Goal: Navigation & Orientation: Find specific page/section

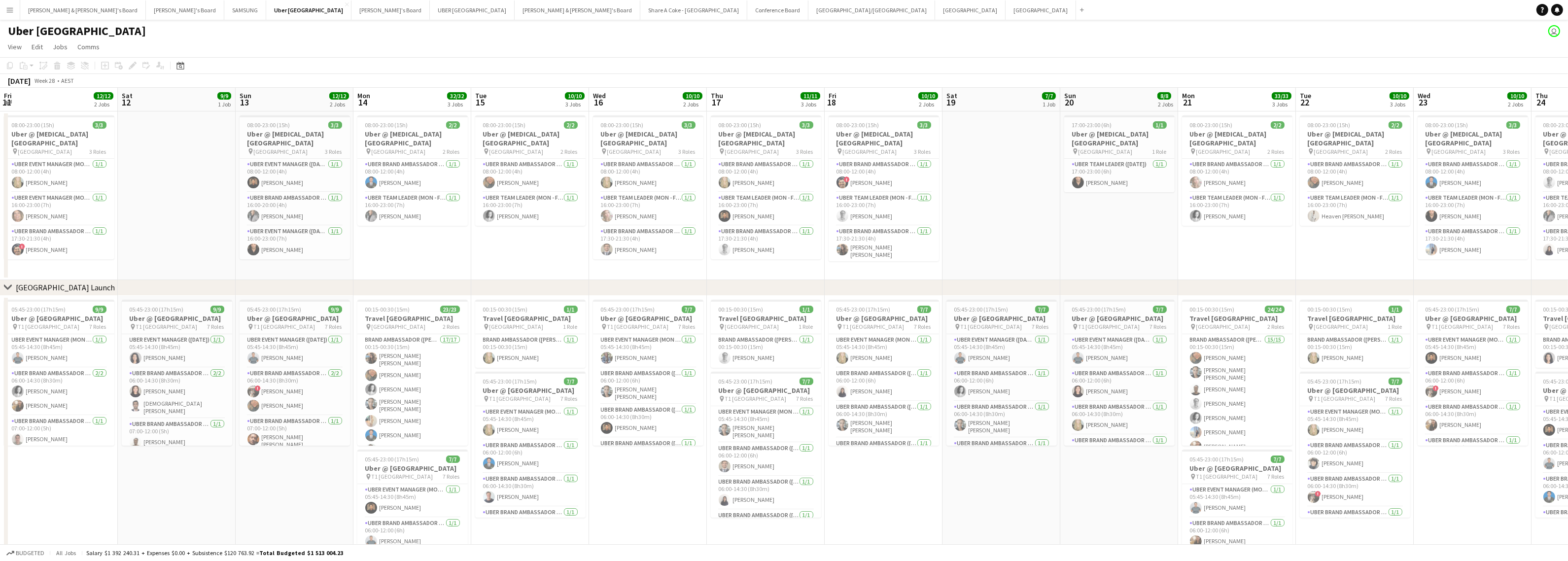
scroll to position [0, 292]
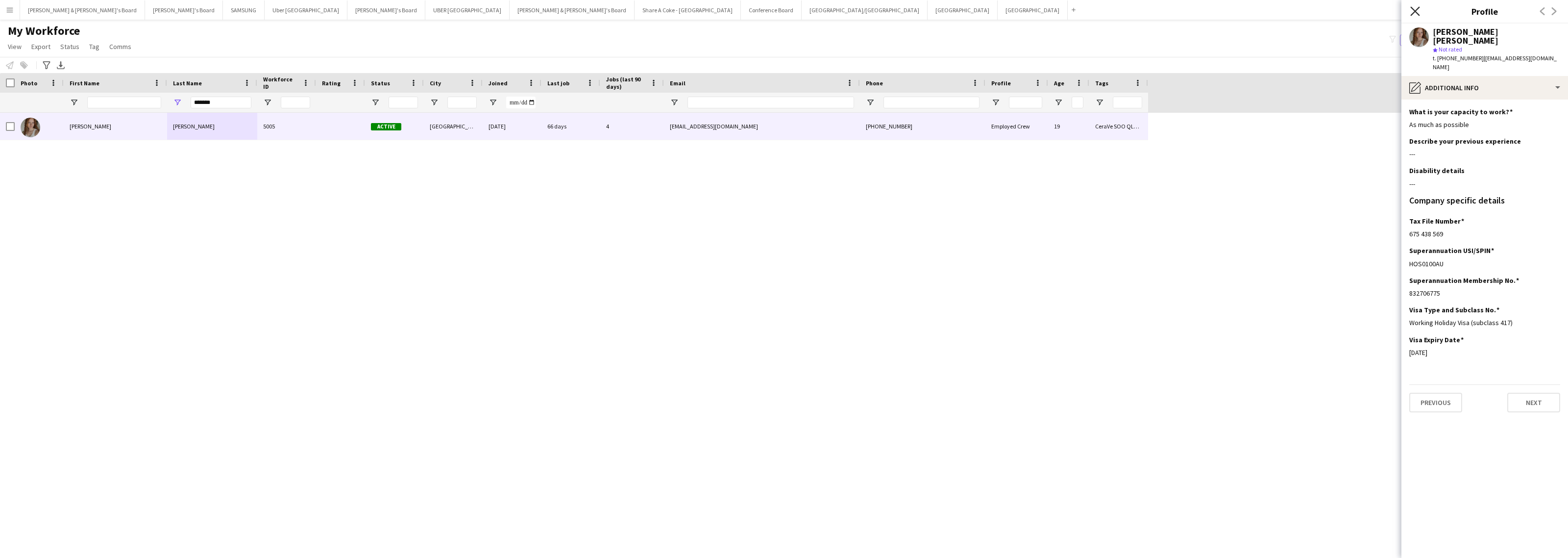
click at [1418, 10] on icon "Close pop-in" at bounding box center [1415, 11] width 10 height 10
